Goal: Transaction & Acquisition: Purchase product/service

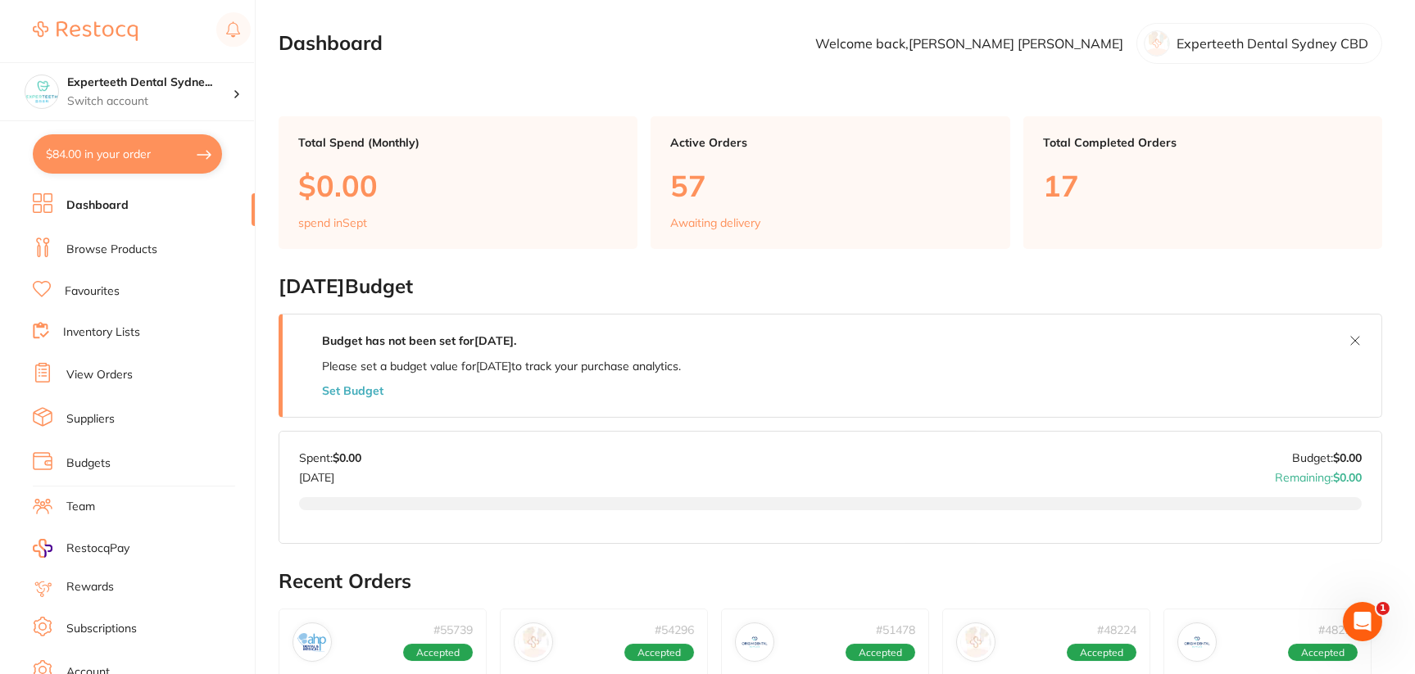
click at [130, 250] on link "Browse Products" at bounding box center [111, 250] width 91 height 16
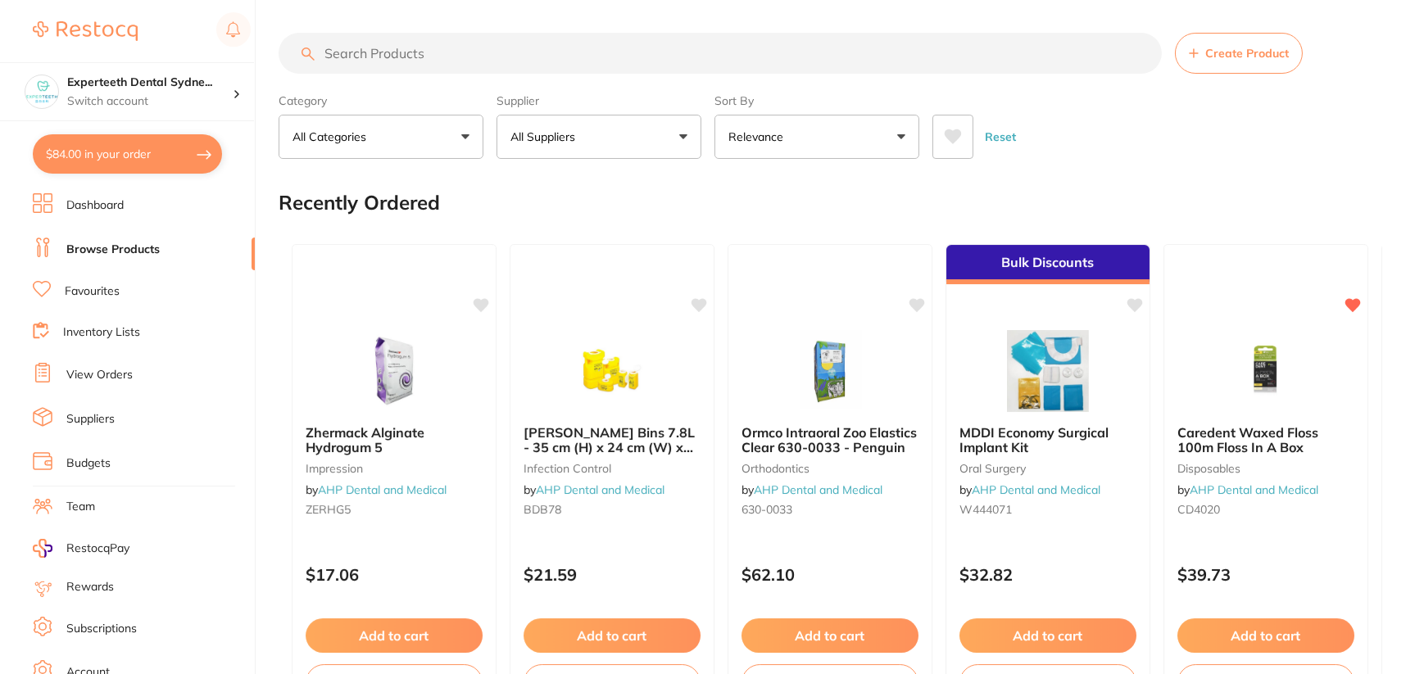
click at [492, 52] on input "search" at bounding box center [720, 53] width 883 height 41
type input "en-pp"
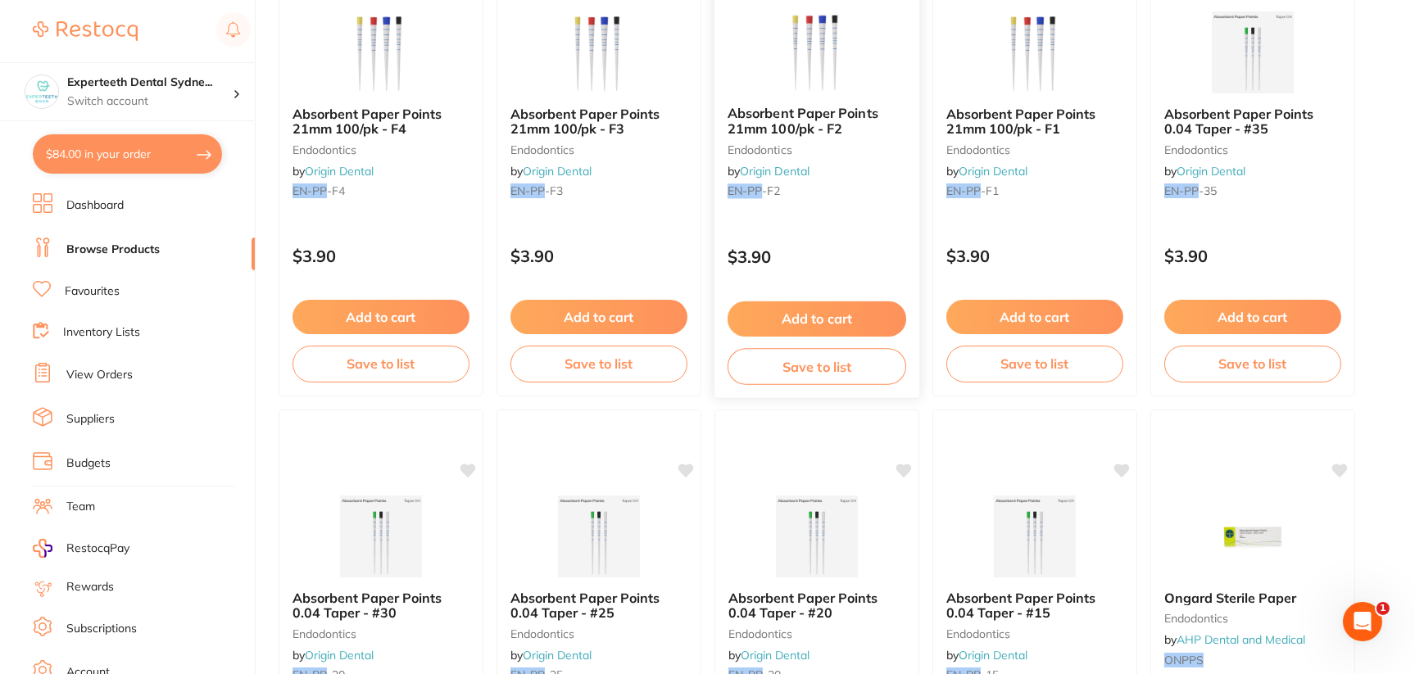
scroll to position [81, 0]
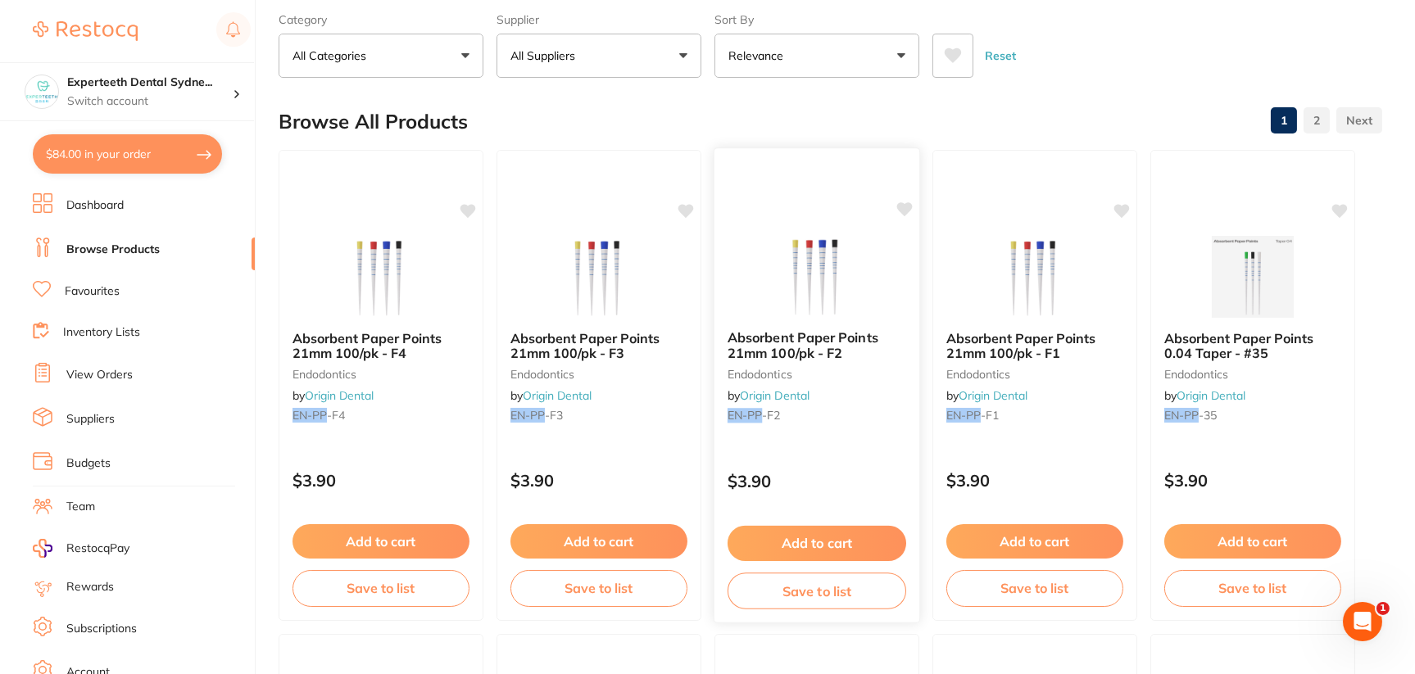
click at [812, 268] on img at bounding box center [816, 275] width 107 height 83
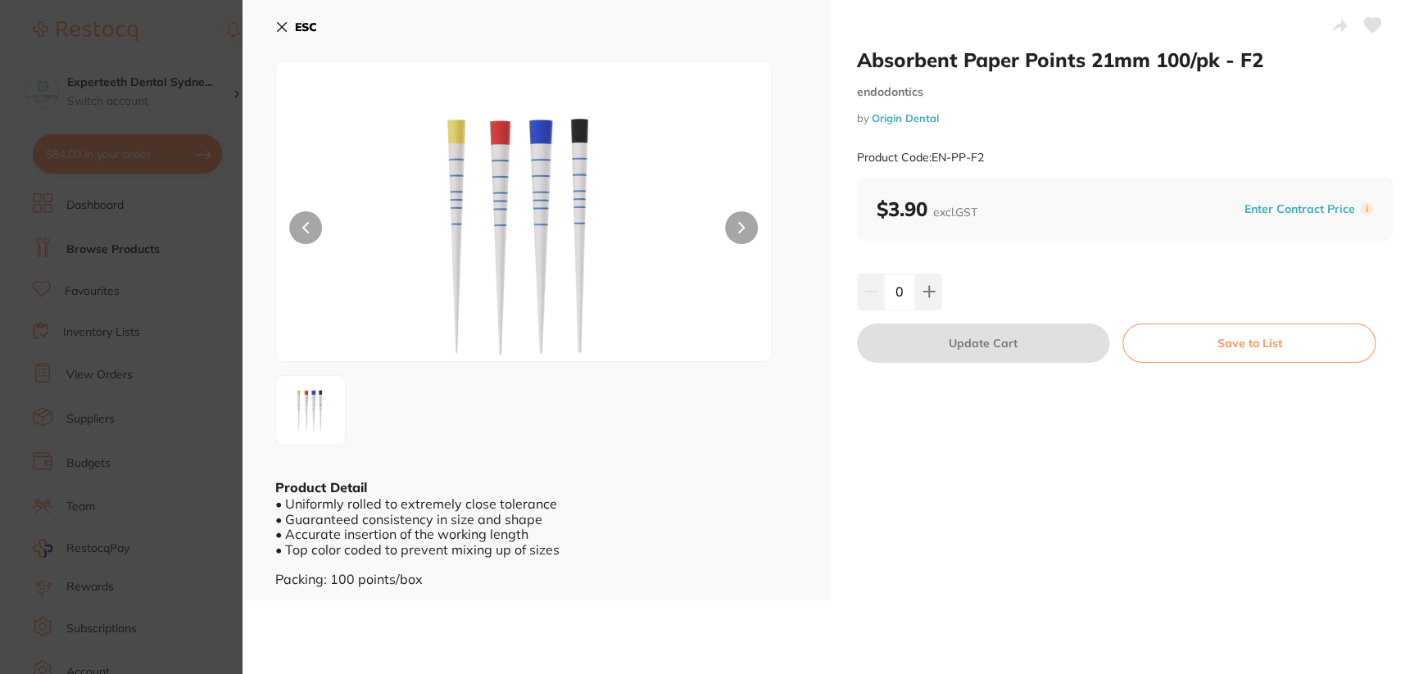
click at [688, 522] on div "• Uniformly rolled to extremely close tolerance • Guaranteed consistency in siz…" at bounding box center [536, 541] width 523 height 90
click at [281, 27] on icon at bounding box center [282, 27] width 9 height 9
